Goal: Navigation & Orientation: Go to known website

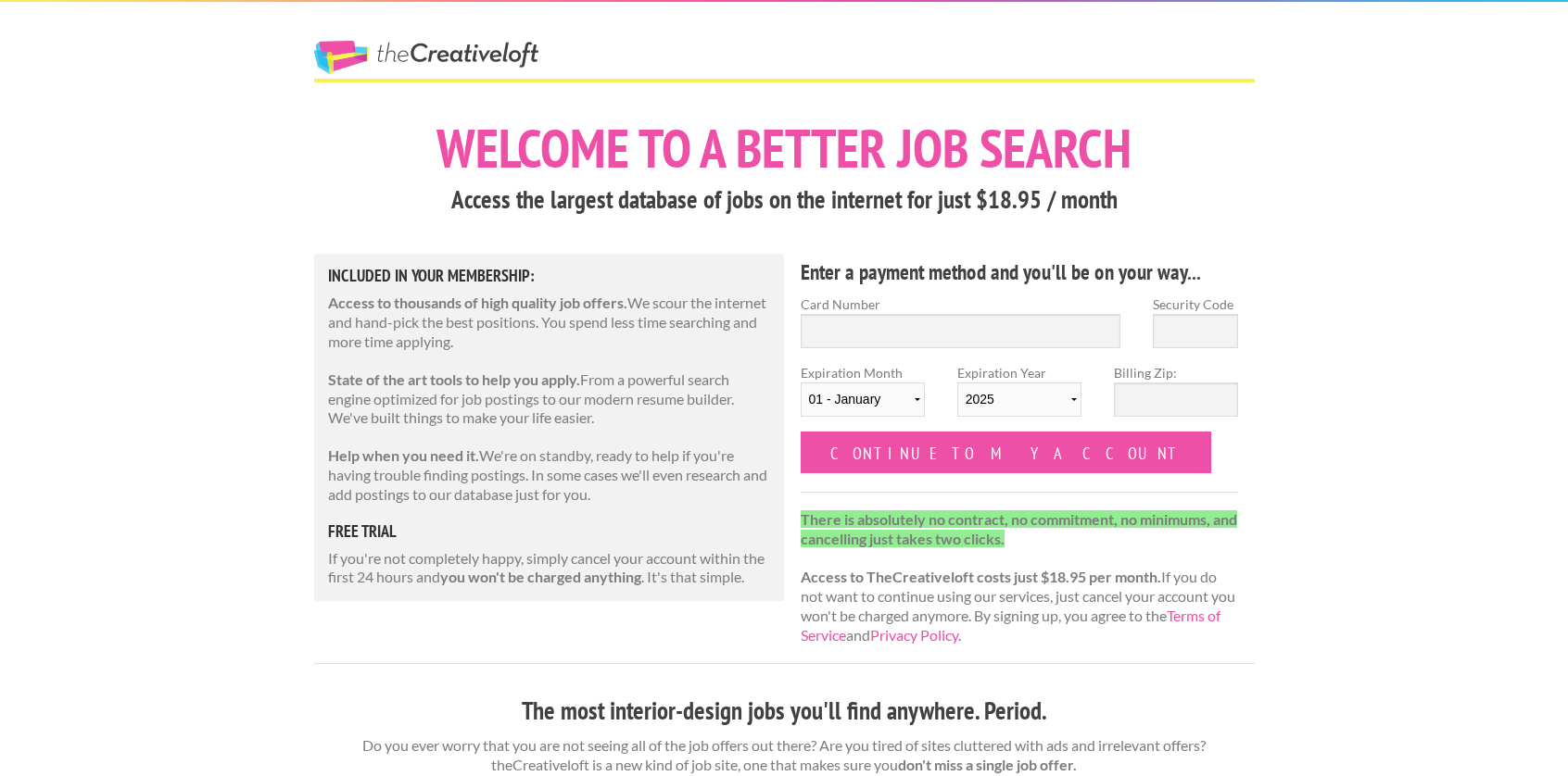
click at [409, 44] on link "The Creative Loft" at bounding box center [427, 57] width 224 height 33
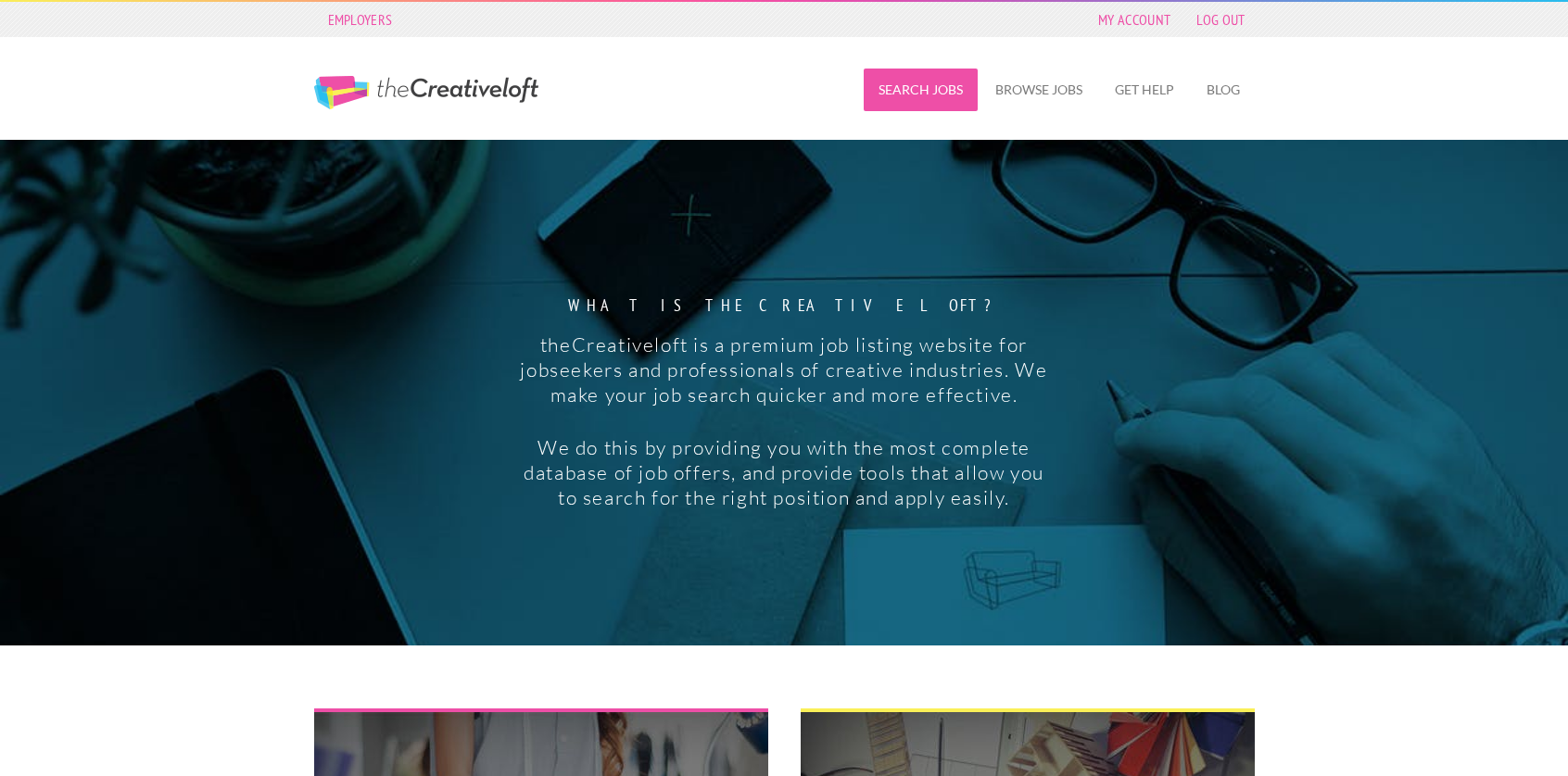
click at [955, 98] on link "Search Jobs" at bounding box center [920, 90] width 114 height 43
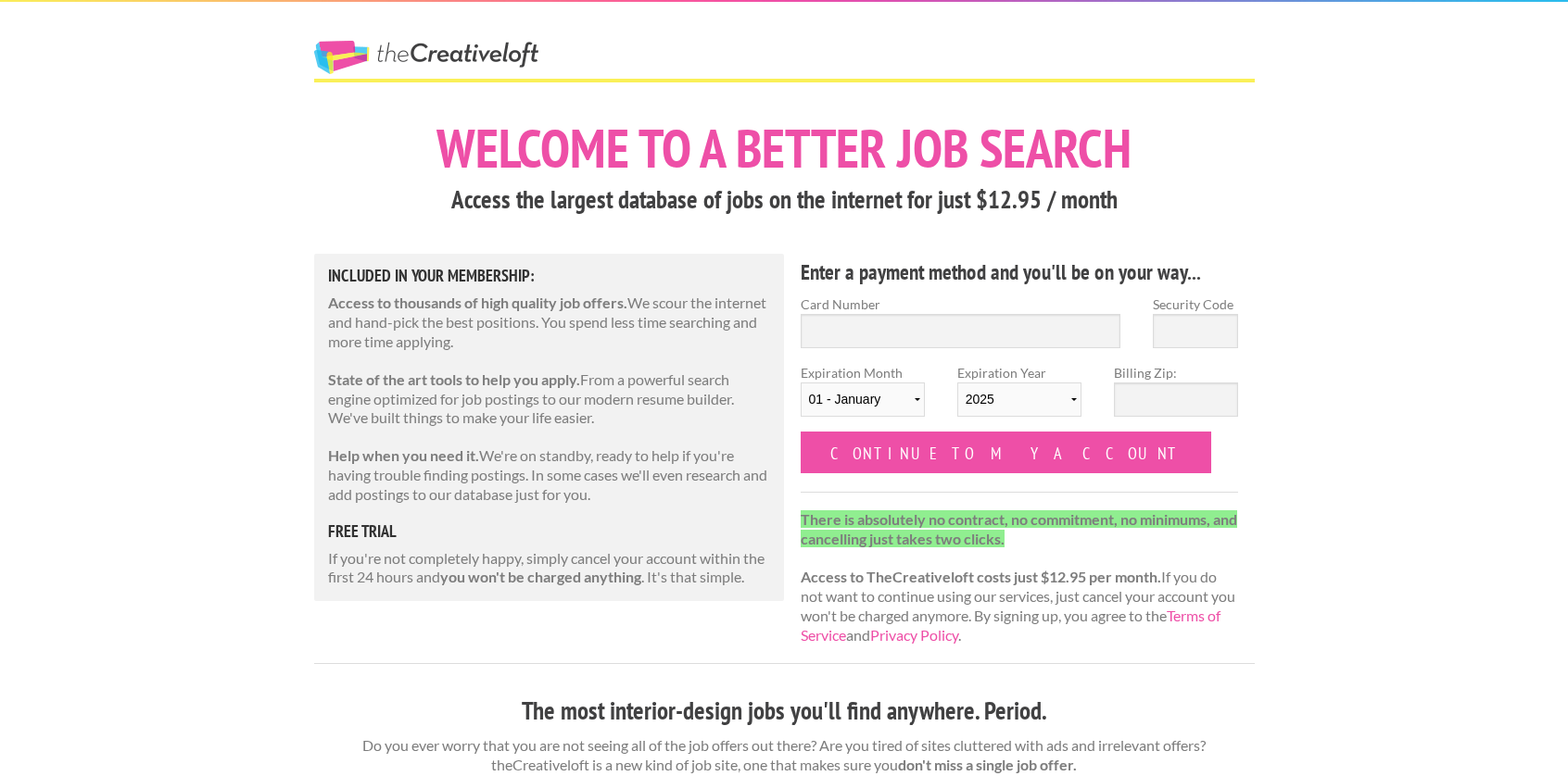
click at [374, 71] on link "The Creative Loft" at bounding box center [427, 57] width 224 height 33
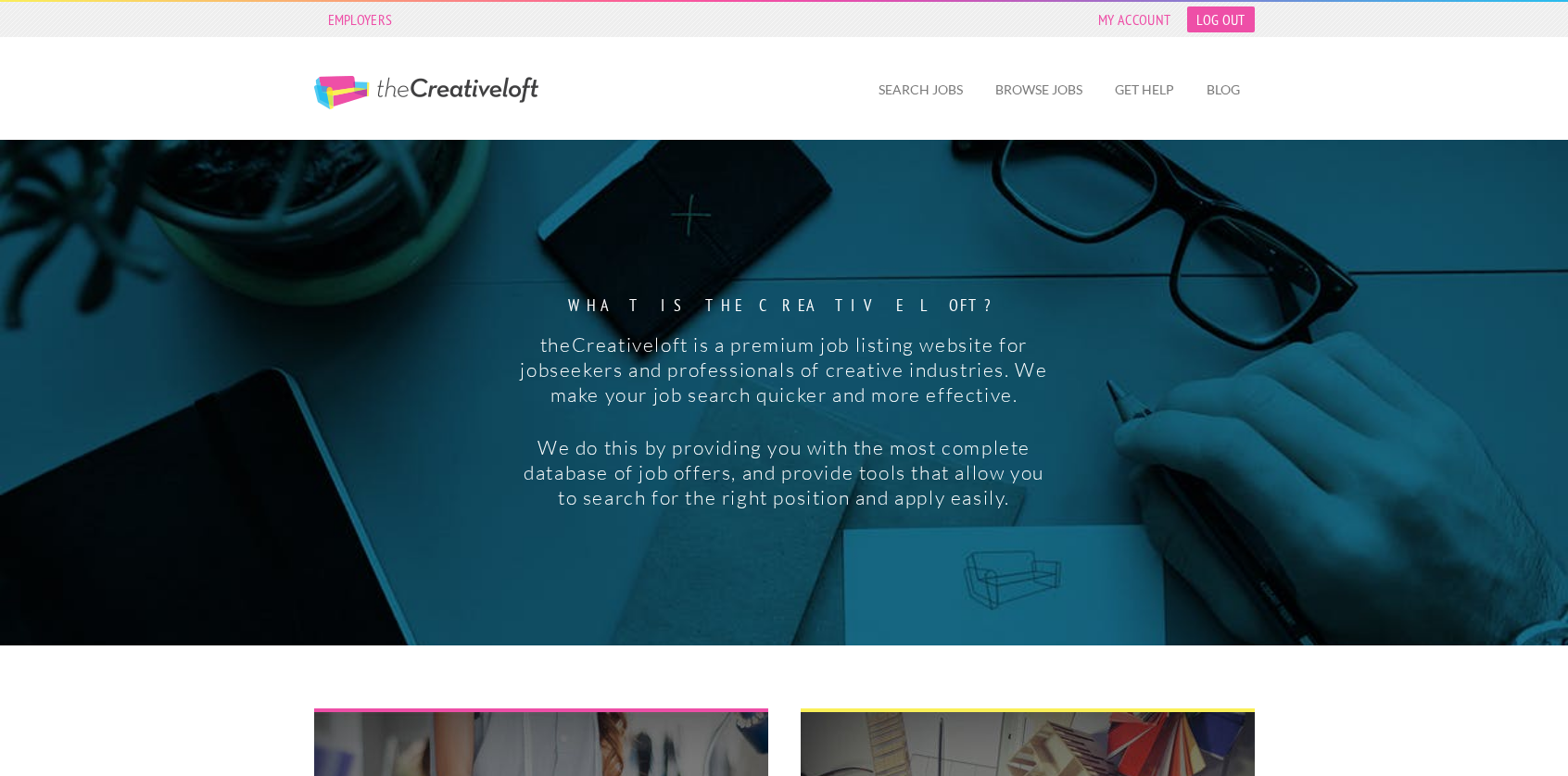
click at [1217, 21] on link "Log Out" at bounding box center [1220, 19] width 67 height 26
